Goal: Understand site structure: Understand site structure

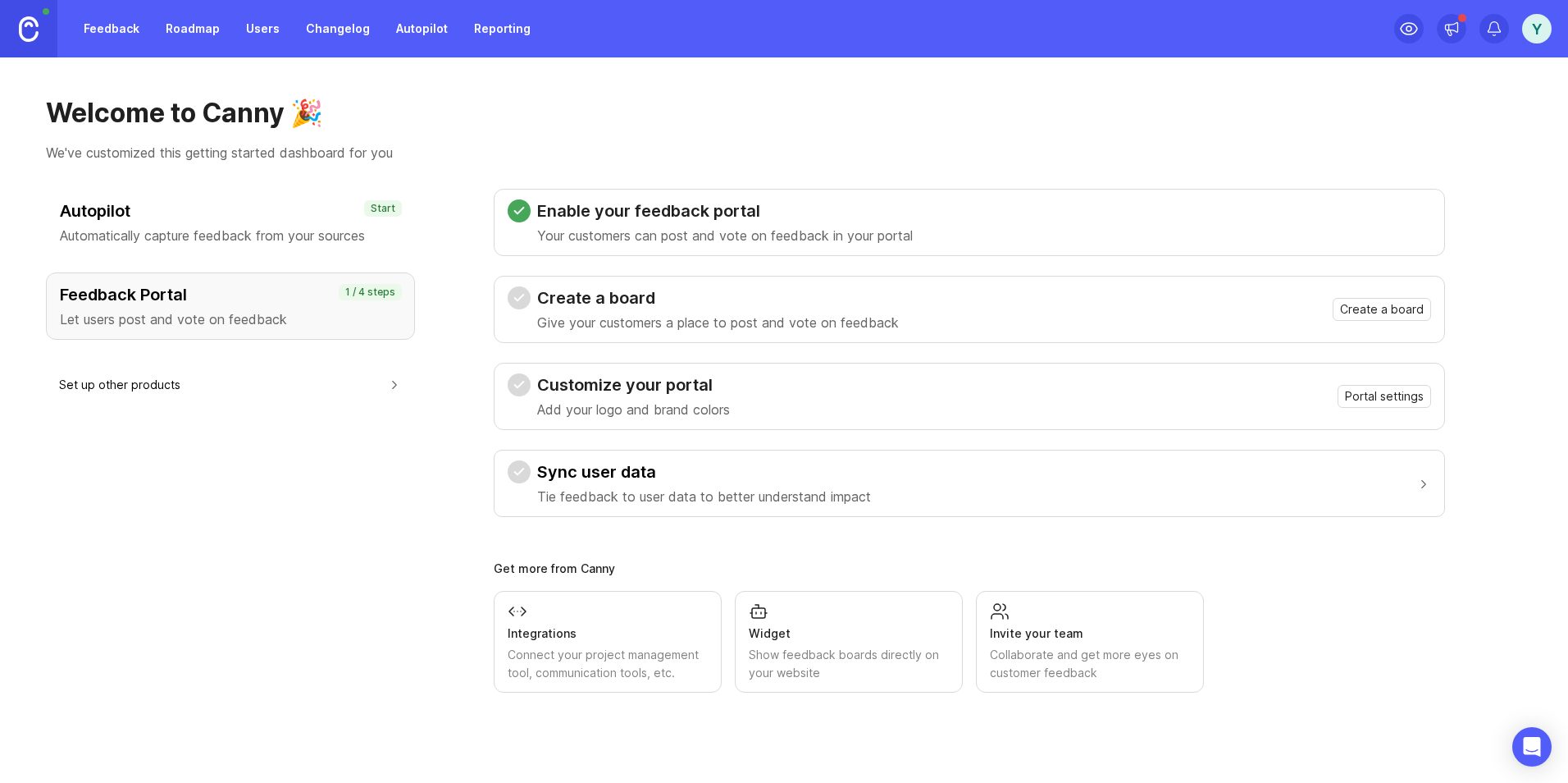
click at [29, 22] on img at bounding box center [29, 29] width 20 height 26
click at [281, 214] on h3 "Autopilot" at bounding box center [231, 210] width 341 height 23
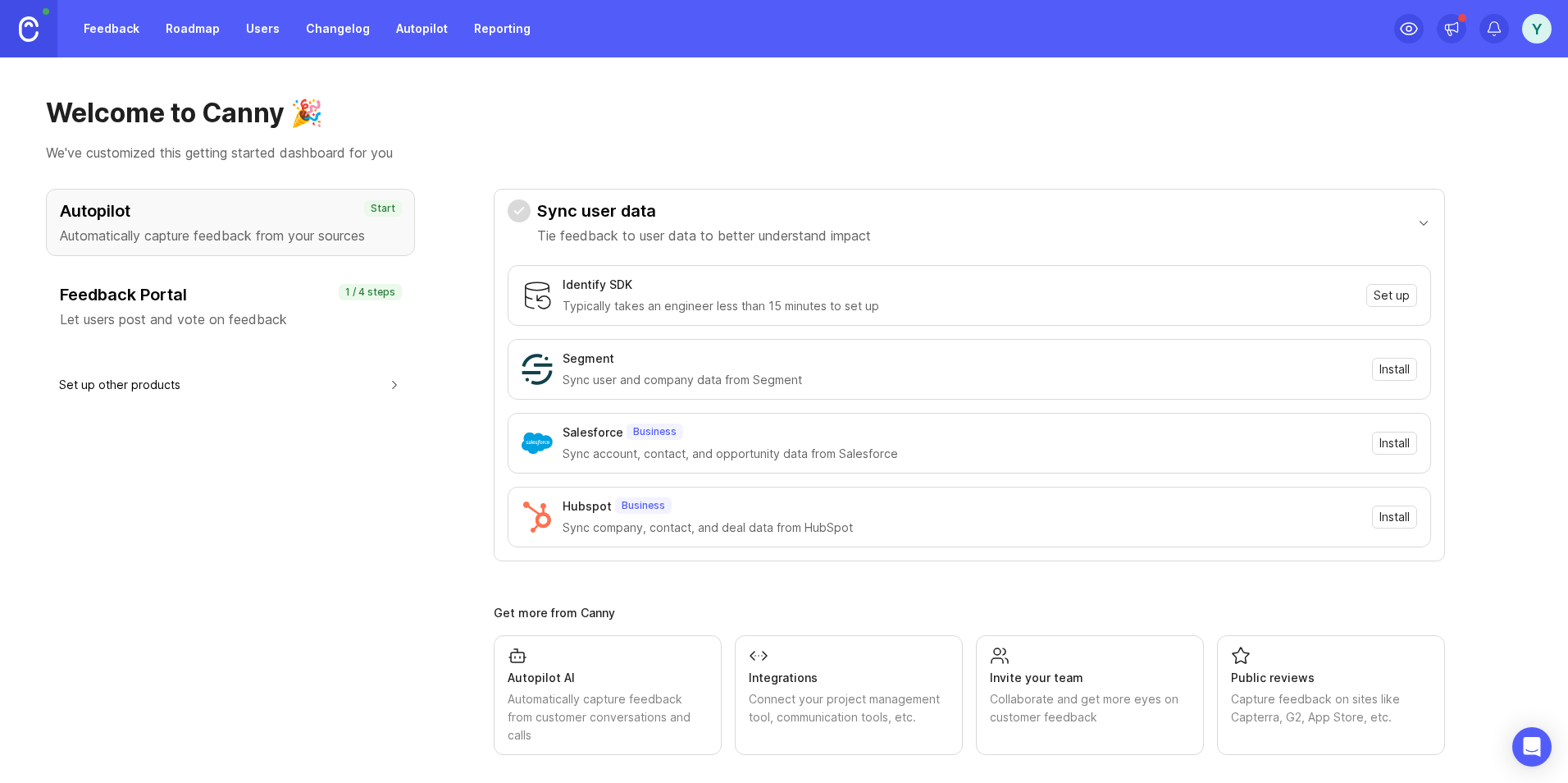
click at [264, 272] on div "Feedback Portal Let users post and vote on feedback 1 / 4 steps" at bounding box center [230, 306] width 369 height 68
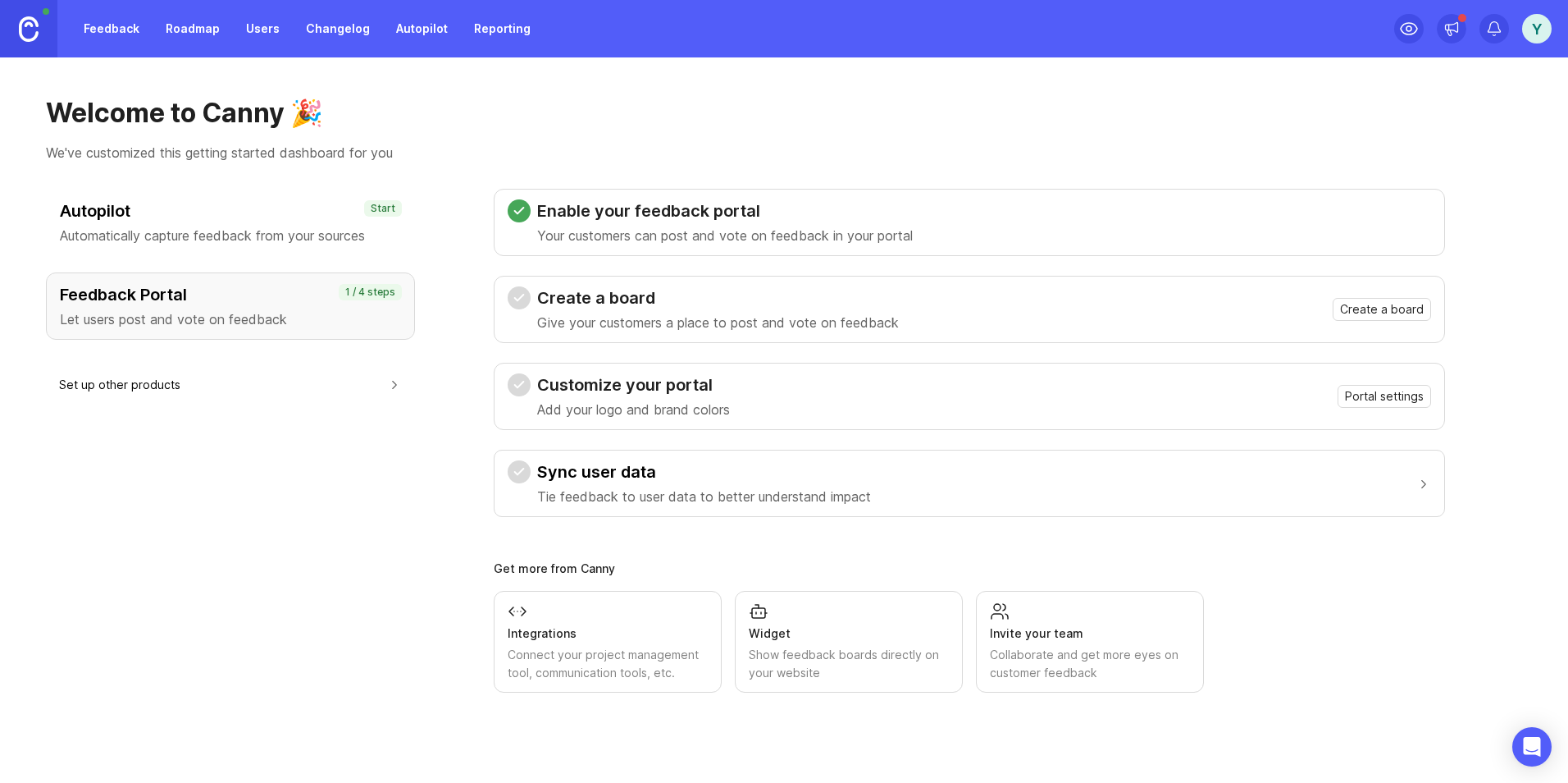
click at [129, 35] on link "Feedback" at bounding box center [111, 28] width 76 height 29
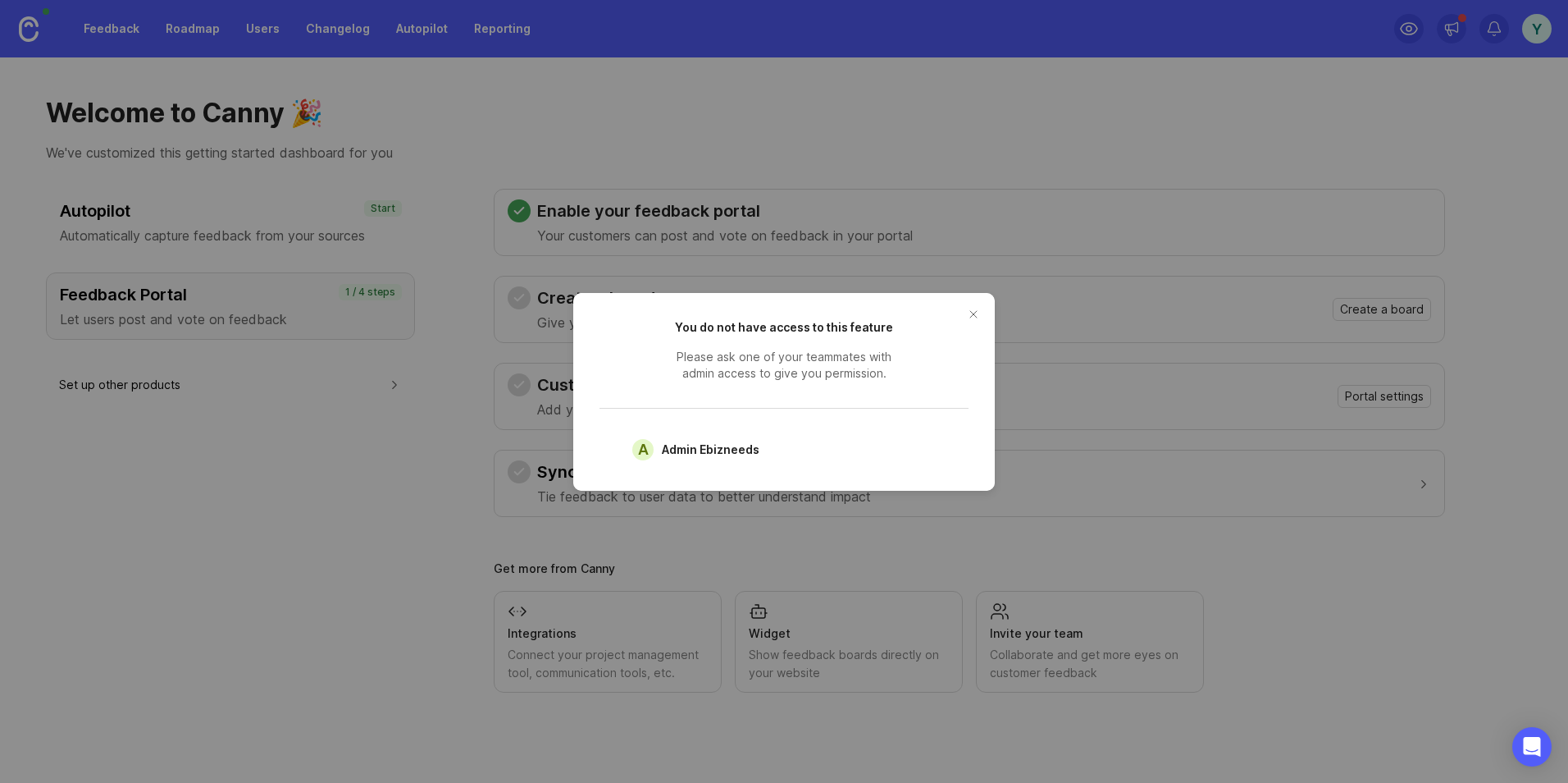
click at [976, 313] on button "close button" at bounding box center [973, 314] width 26 height 26
